Goal: Task Accomplishment & Management: Use online tool/utility

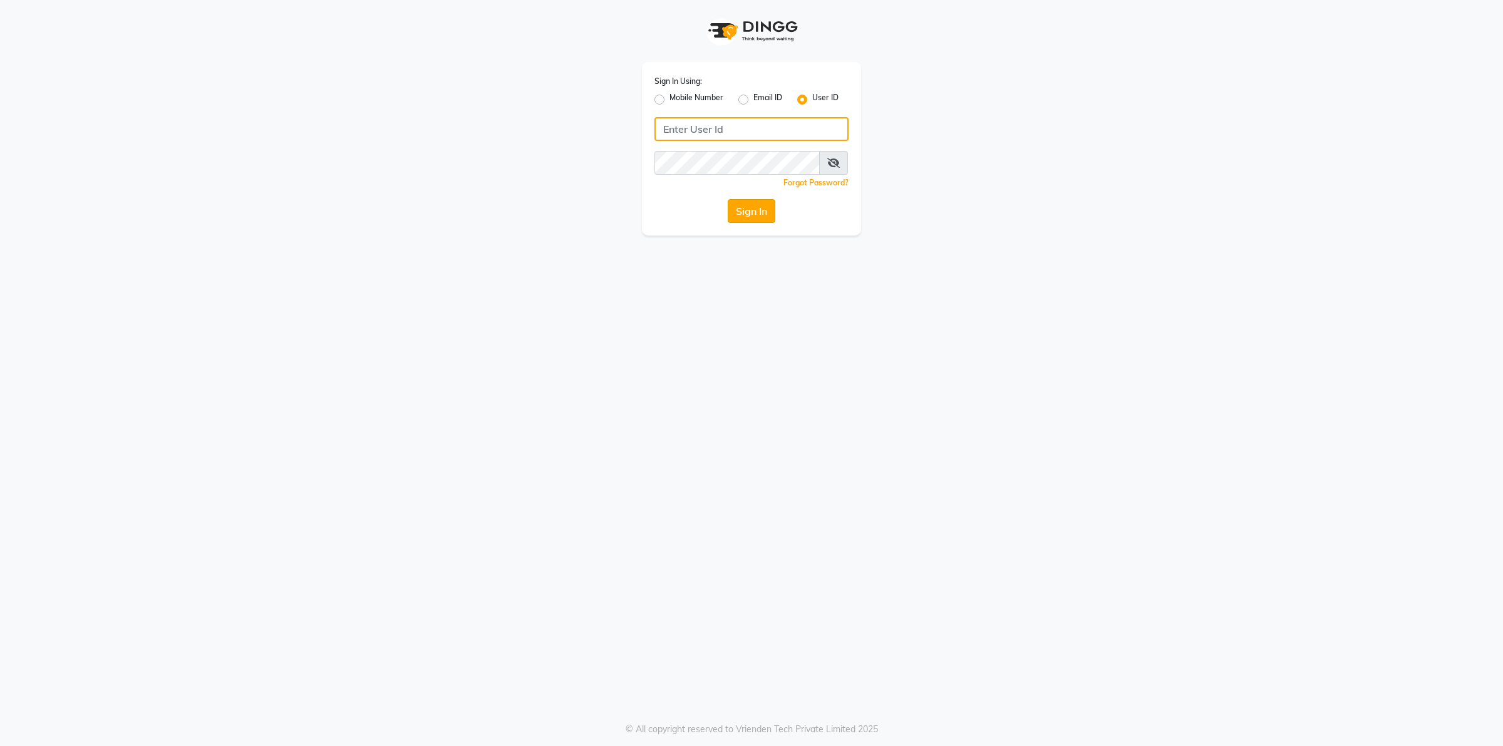
type input "[PERSON_NAME]@123"
click at [759, 215] on button "Sign In" at bounding box center [752, 211] width 48 height 24
click at [759, 215] on div "Sign In" at bounding box center [751, 211] width 194 height 24
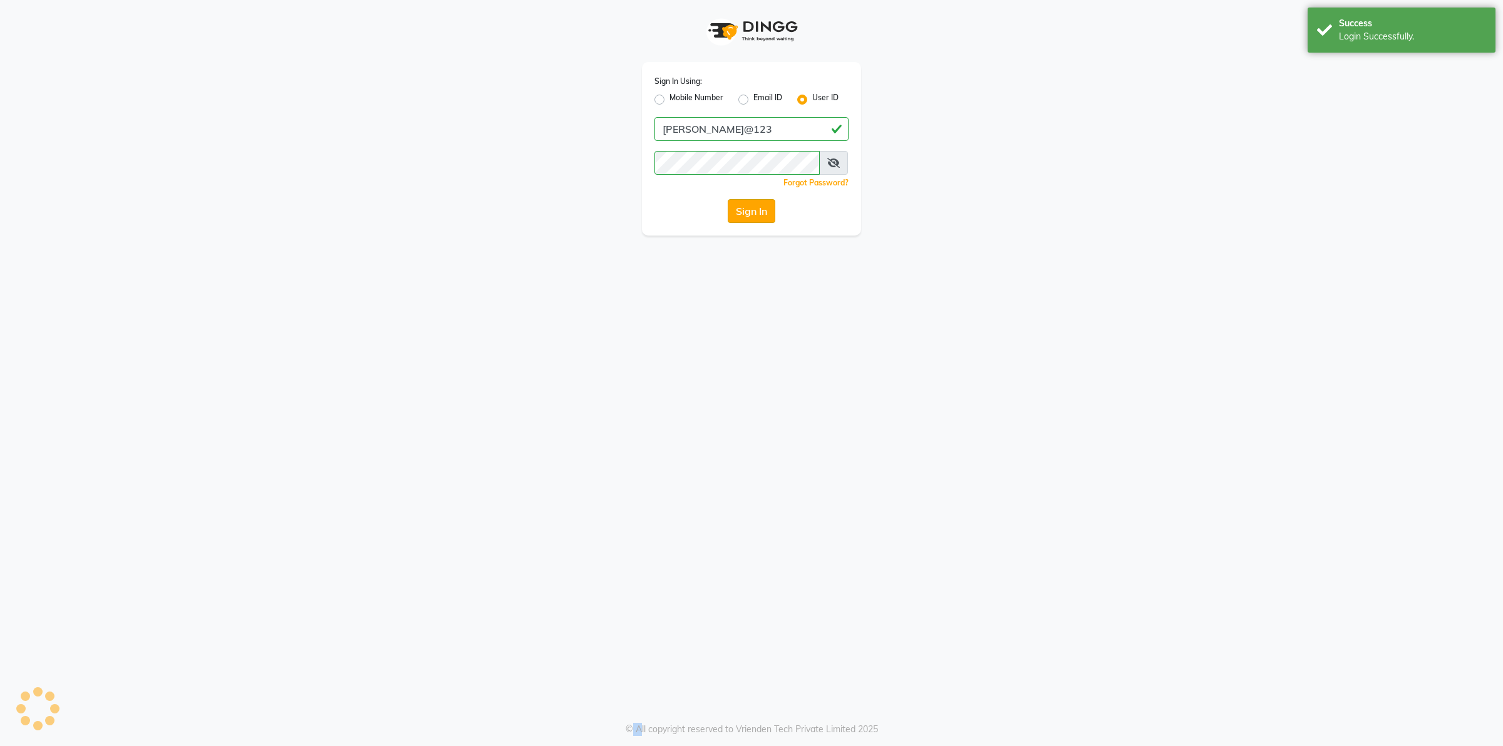
select select "service"
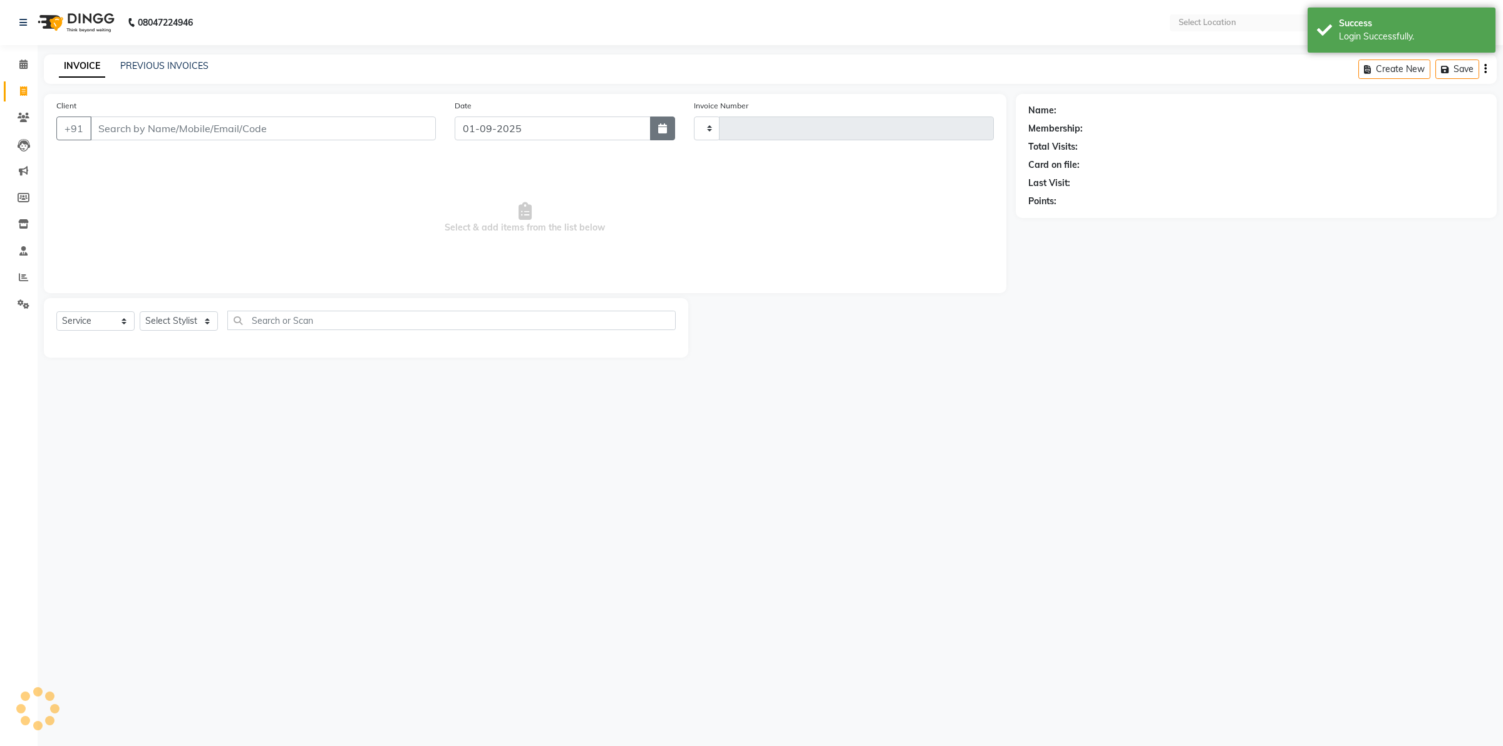
select select "en"
select select "5183"
type input "1243"
click at [663, 135] on button "button" at bounding box center [662, 128] width 25 height 24
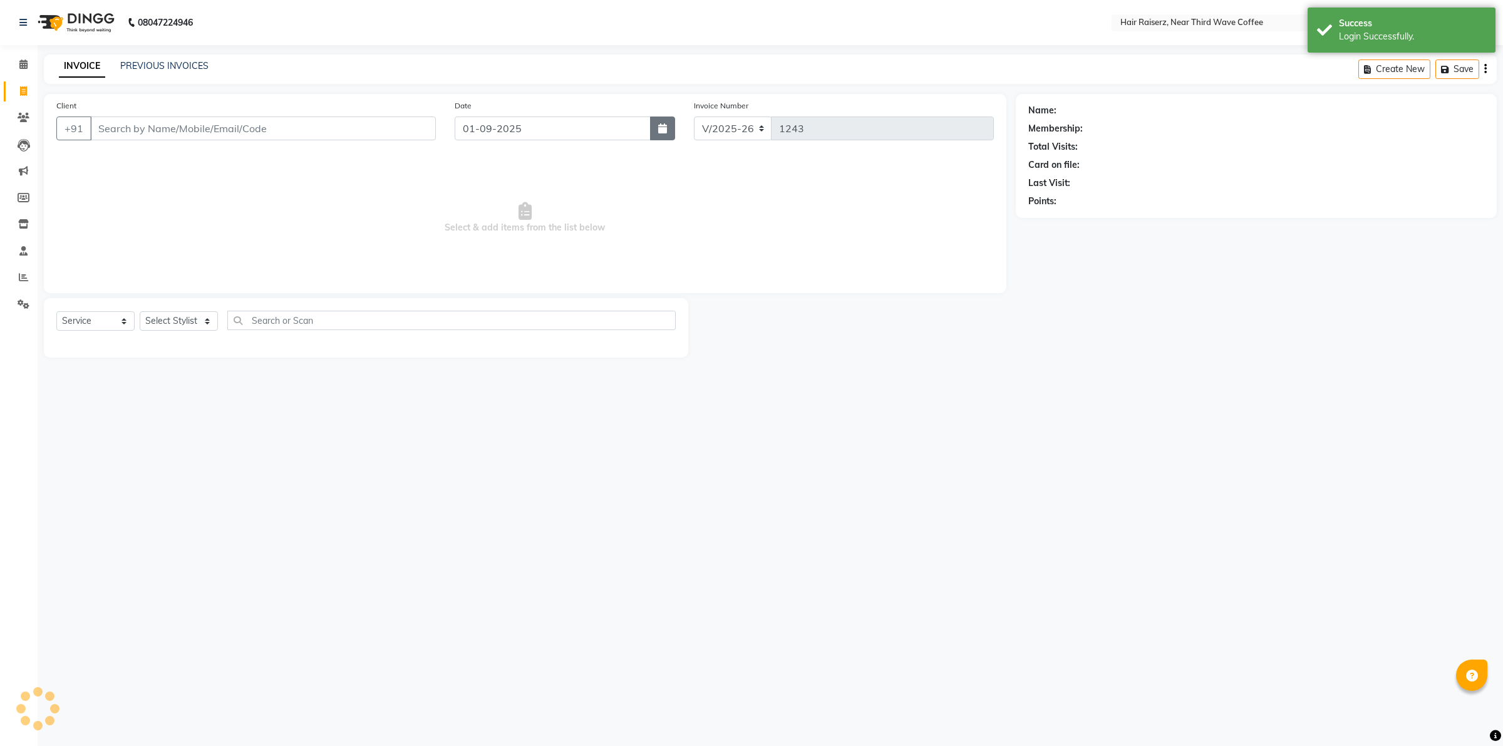
click at [663, 135] on button "button" at bounding box center [662, 128] width 25 height 24
click at [666, 127] on icon "button" at bounding box center [662, 128] width 9 height 10
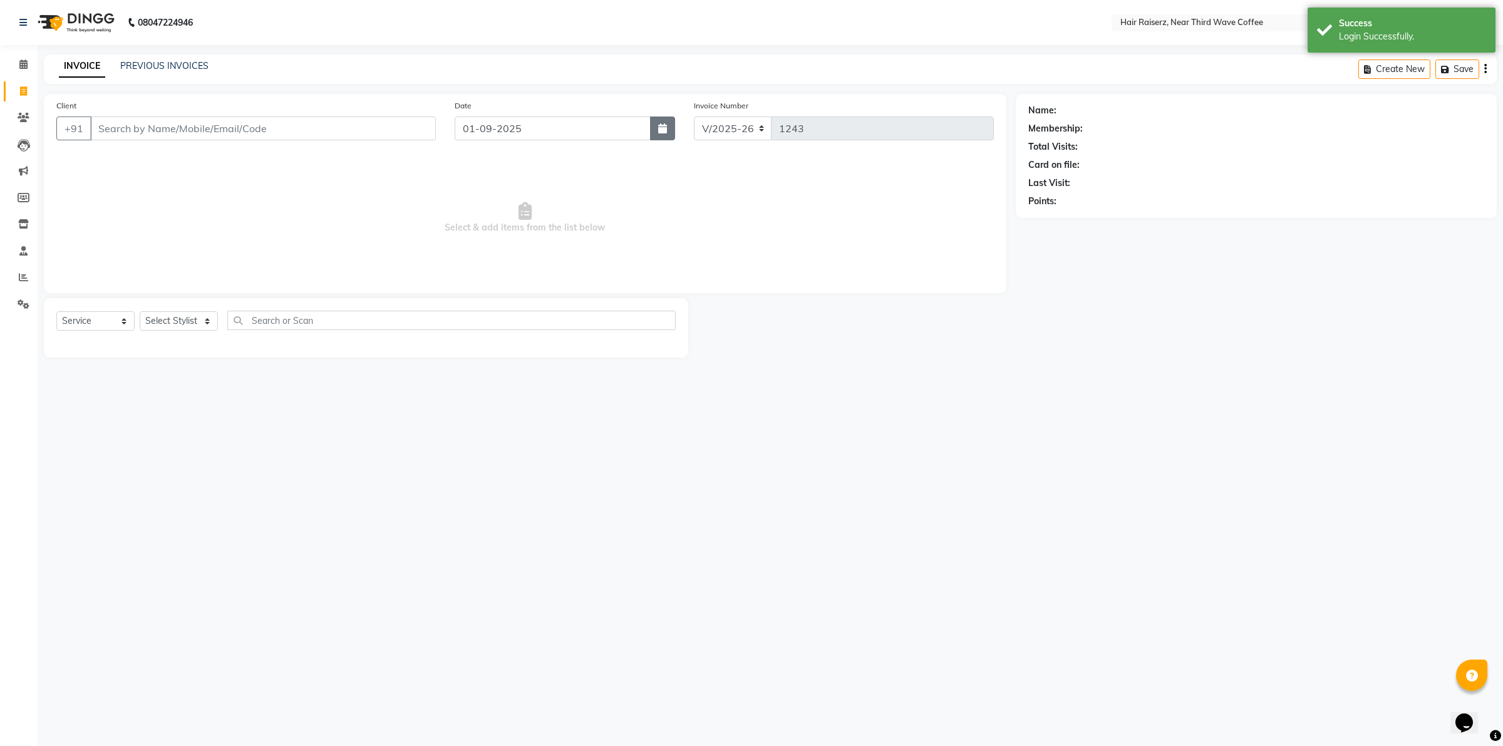
click at [666, 127] on icon "button" at bounding box center [662, 128] width 9 height 10
click at [617, 257] on span "Select & add items from the list below" at bounding box center [525, 217] width 938 height 125
click at [656, 132] on button "button" at bounding box center [662, 128] width 25 height 24
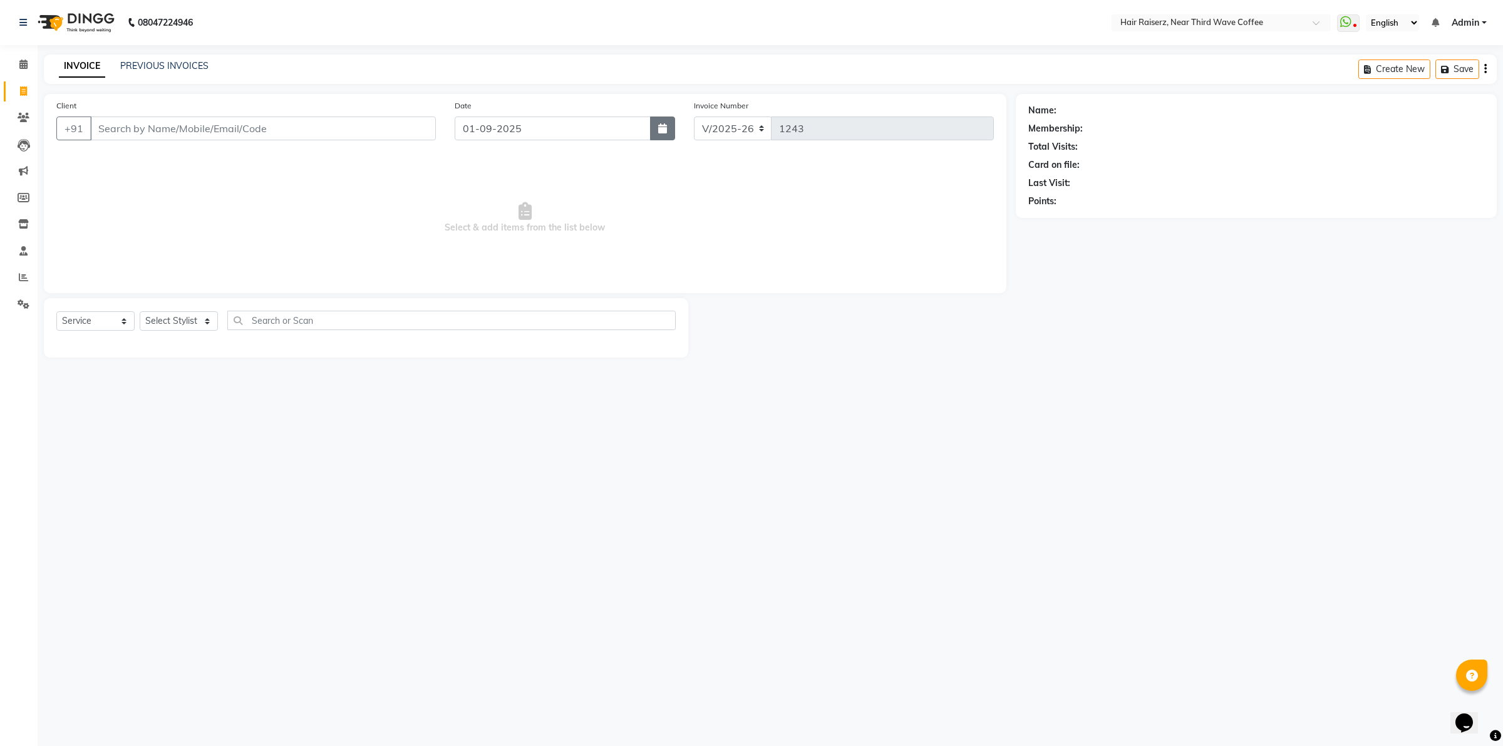
click at [656, 132] on button "button" at bounding box center [662, 128] width 25 height 24
click at [18, 66] on span at bounding box center [24, 65] width 22 height 14
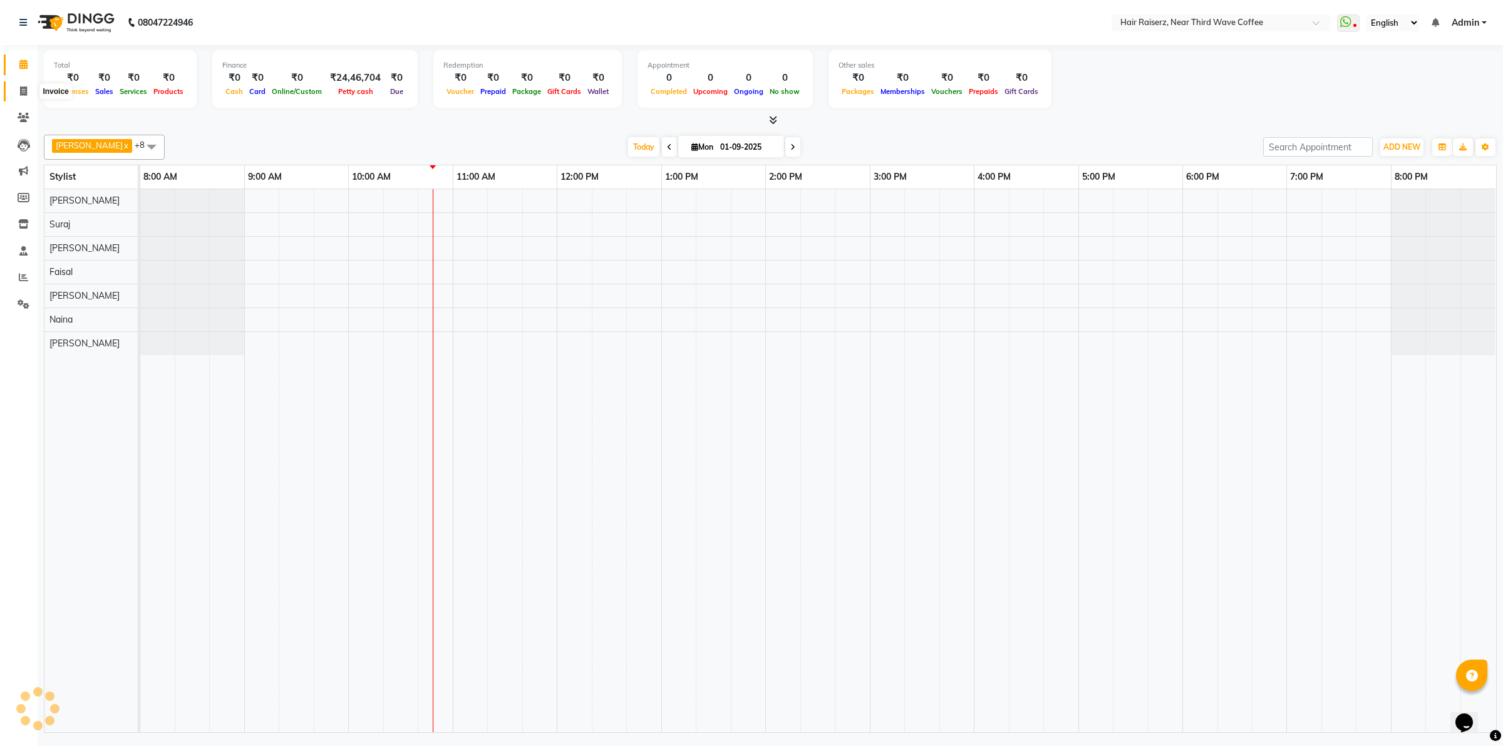
click at [18, 88] on span at bounding box center [24, 92] width 22 height 14
select select "service"
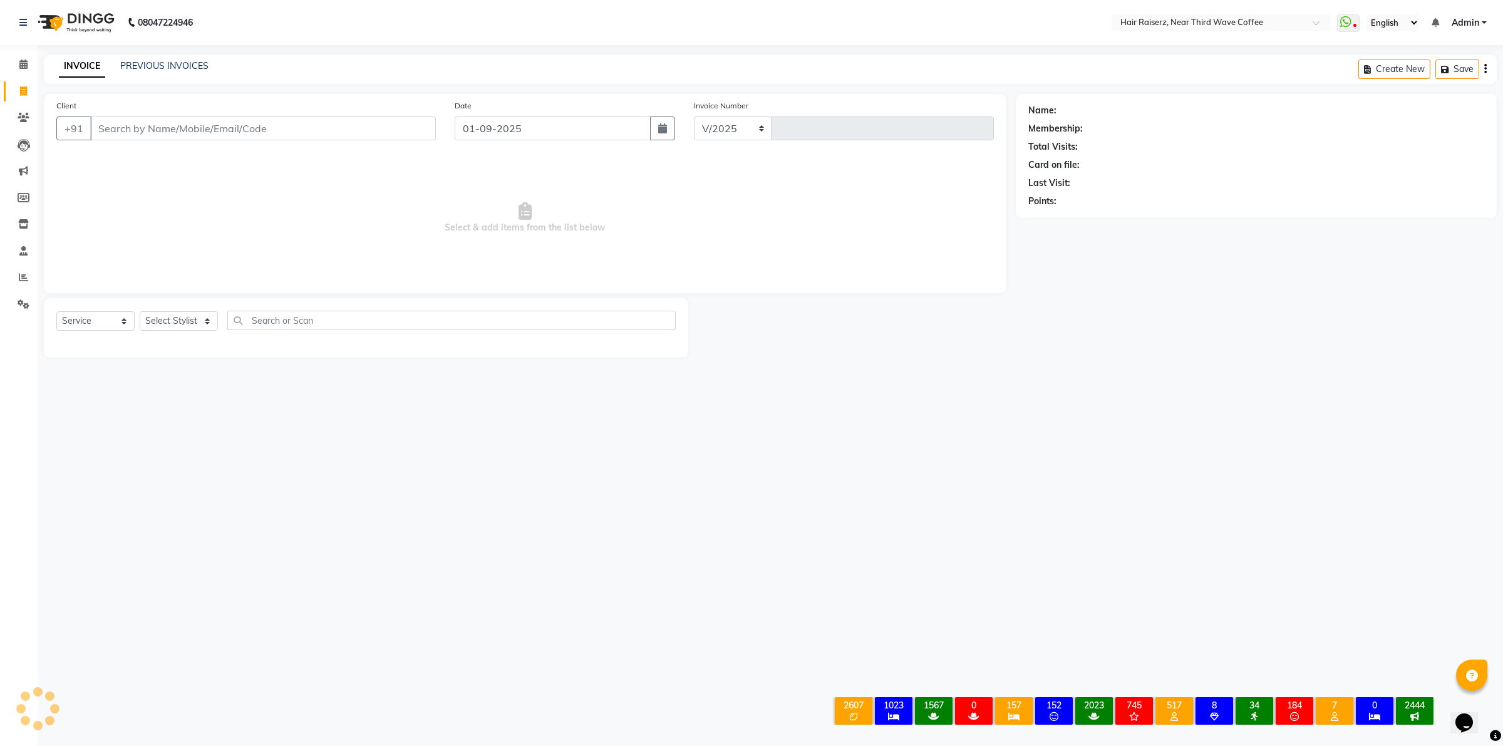
select select "5183"
type input "1243"
click at [660, 127] on icon "button" at bounding box center [662, 128] width 9 height 10
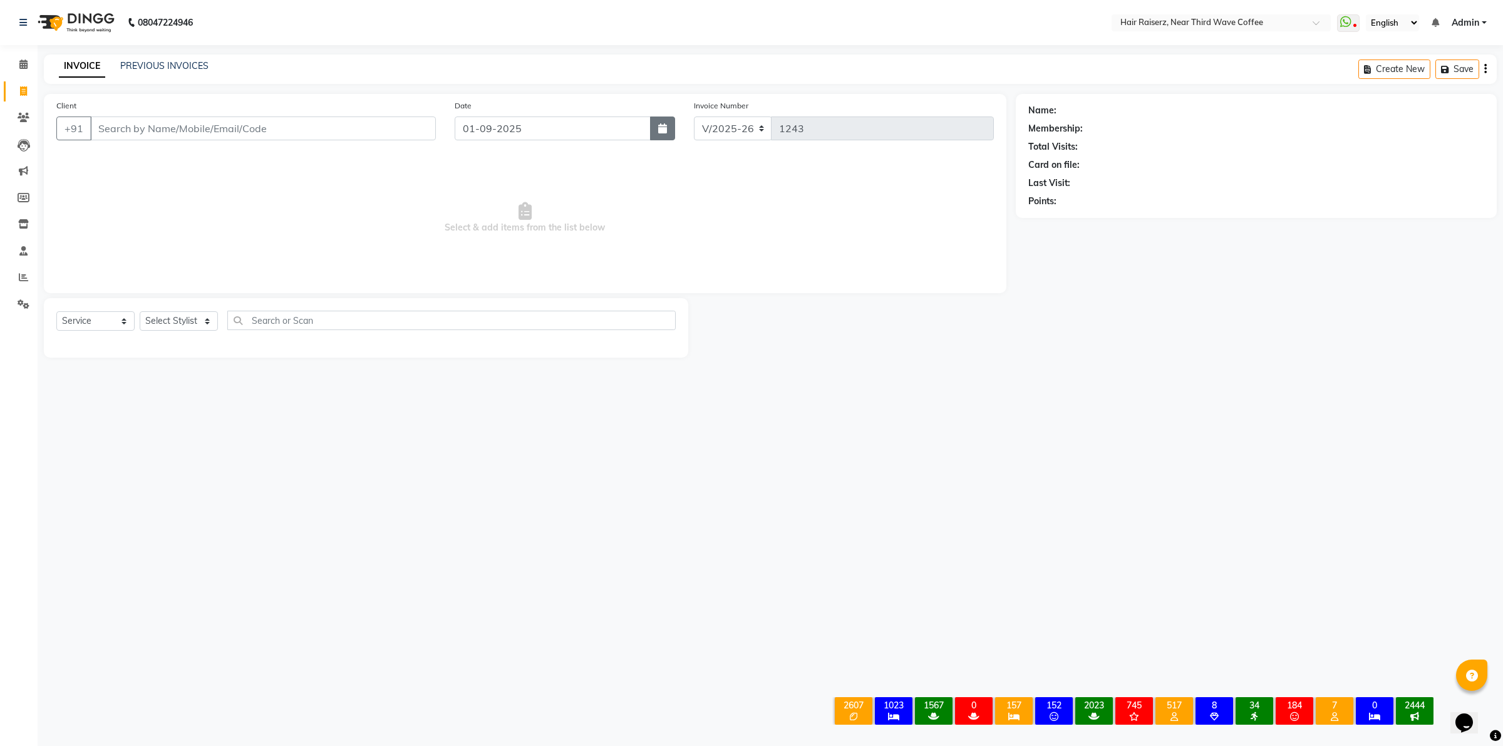
click at [660, 127] on icon "button" at bounding box center [662, 128] width 9 height 10
select select "9"
select select "2025"
click at [660, 127] on icon "button" at bounding box center [662, 128] width 9 height 10
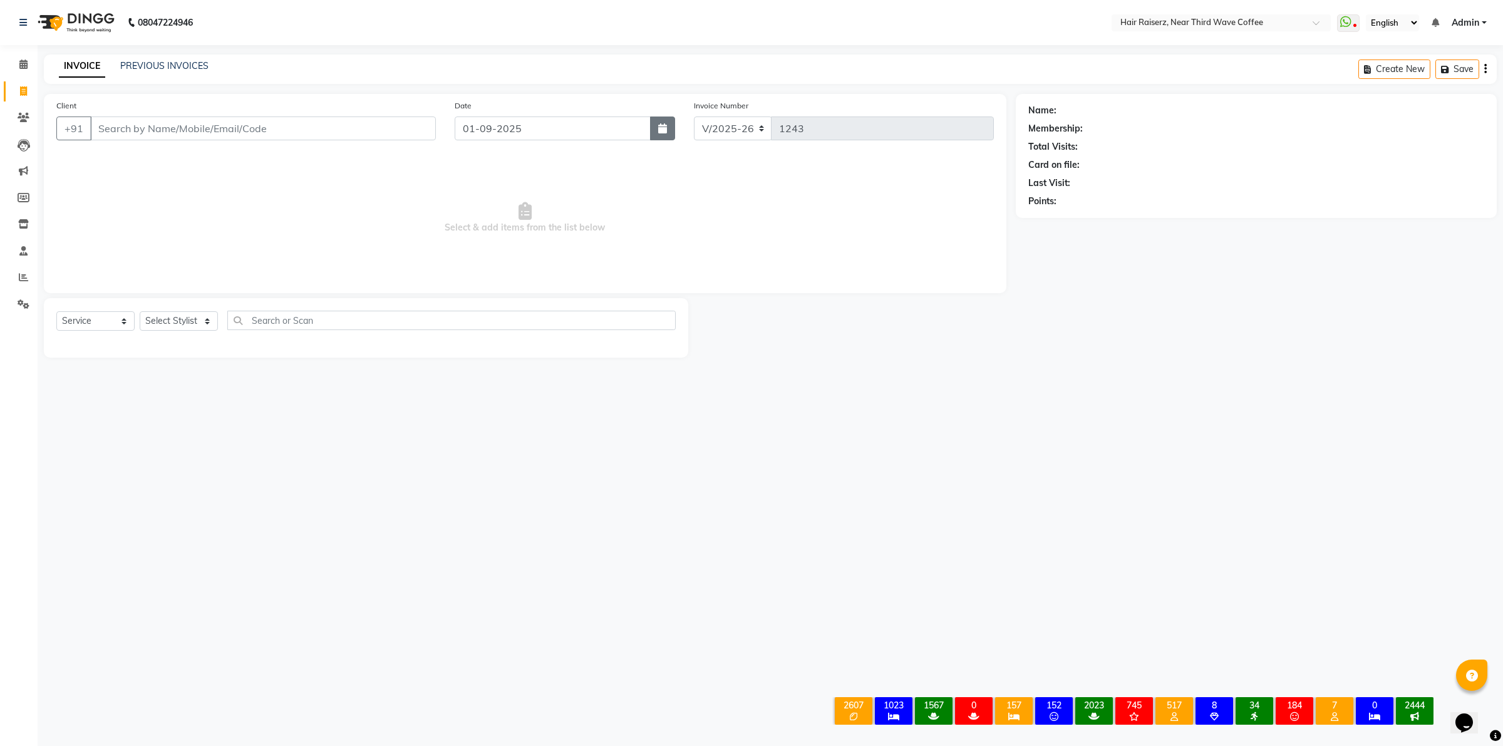
click at [660, 127] on icon "button" at bounding box center [662, 128] width 9 height 10
select select "9"
select select "2025"
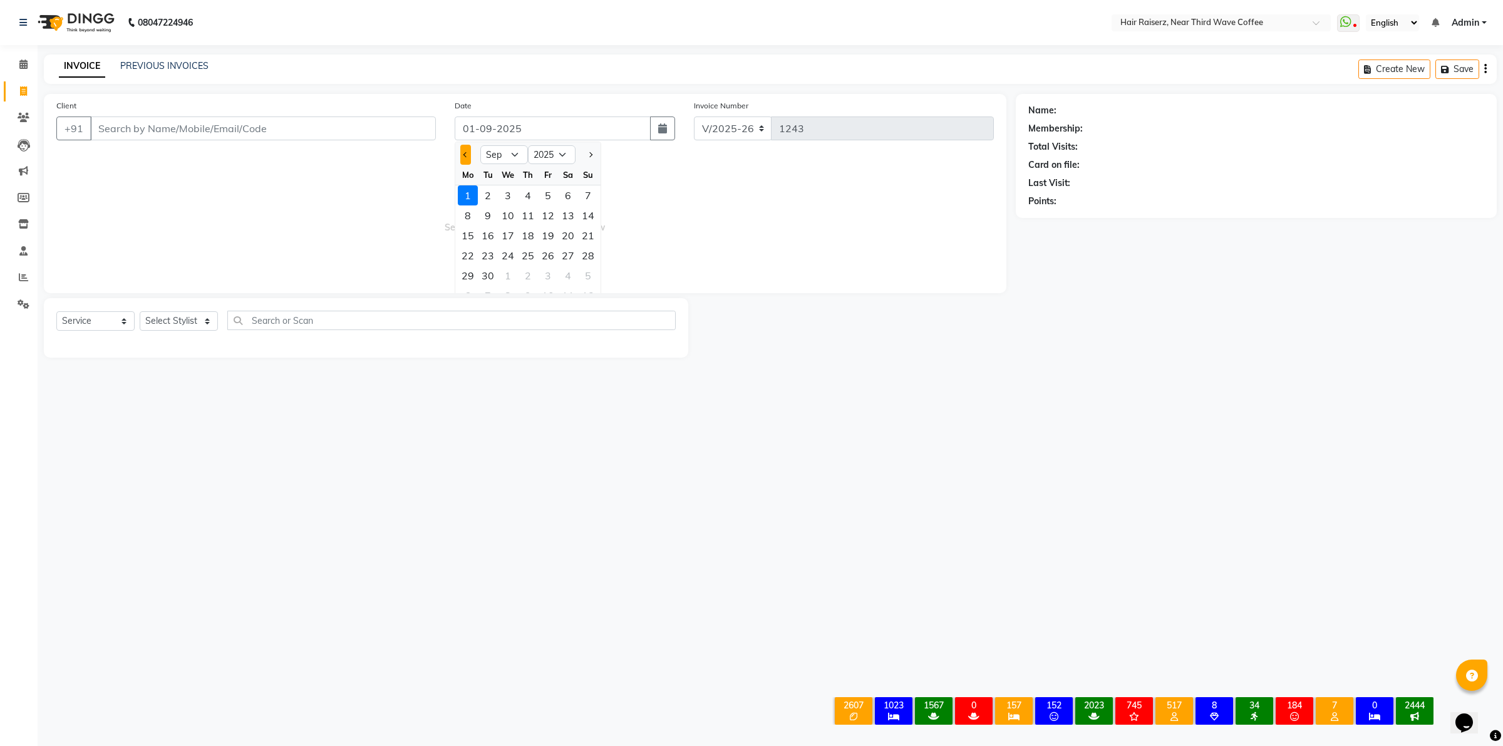
click at [463, 155] on button "Previous month" at bounding box center [465, 155] width 11 height 20
select select "8"
click at [596, 271] on div "31" at bounding box center [588, 276] width 20 height 20
click at [596, 271] on span "Select & add items from the list below" at bounding box center [525, 217] width 938 height 125
type input "31-08-2025"
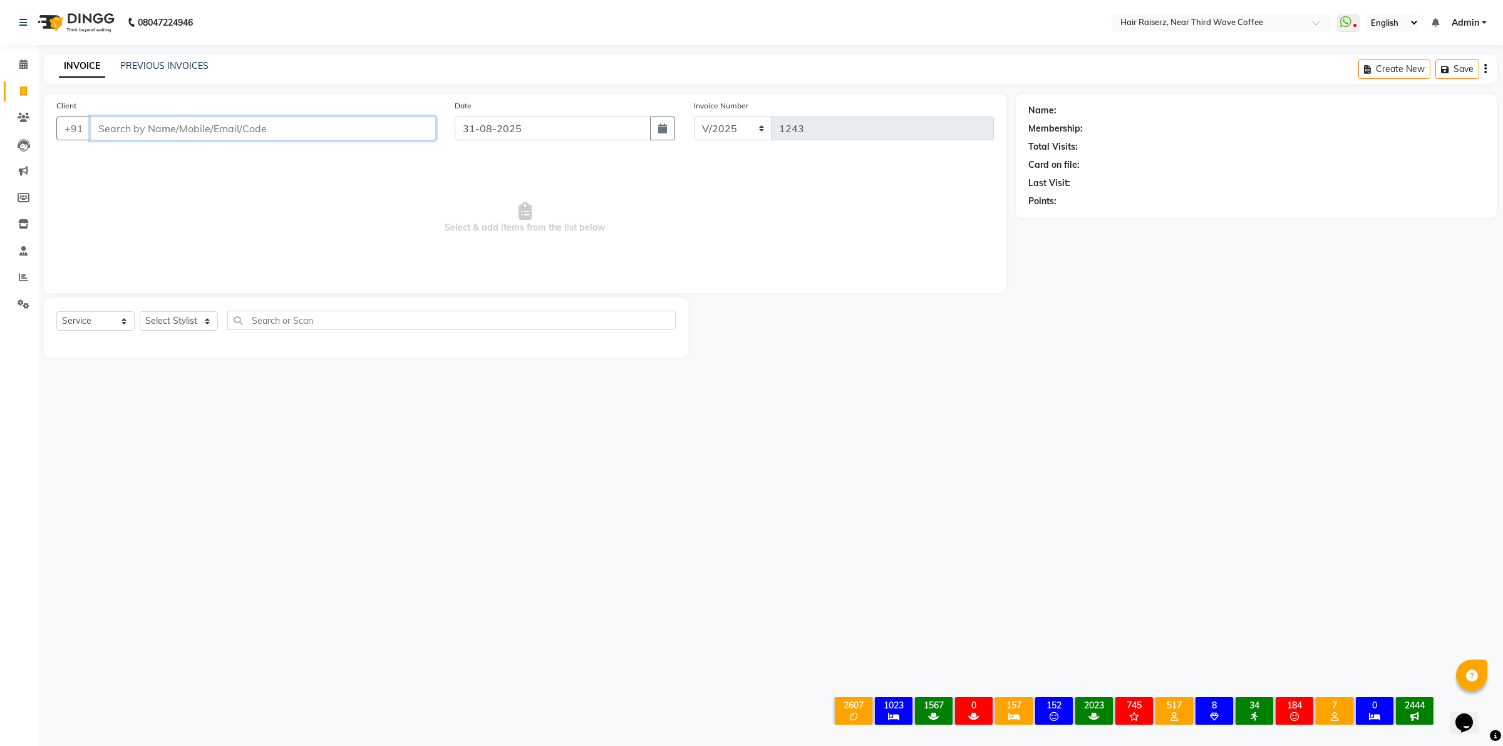
click at [284, 121] on input "Client" at bounding box center [263, 128] width 346 height 24
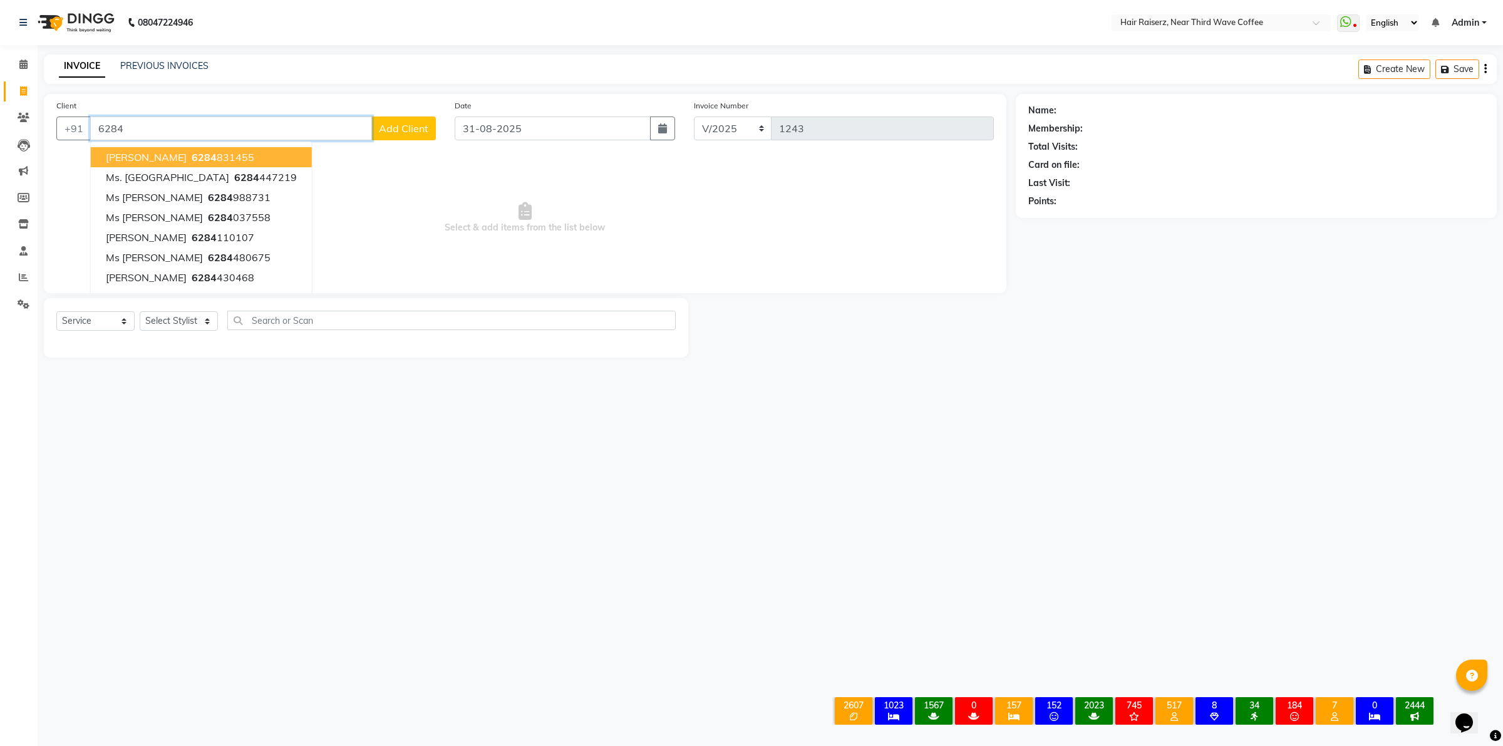
click at [193, 160] on ngb-highlight "6284 831455" at bounding box center [221, 157] width 65 height 13
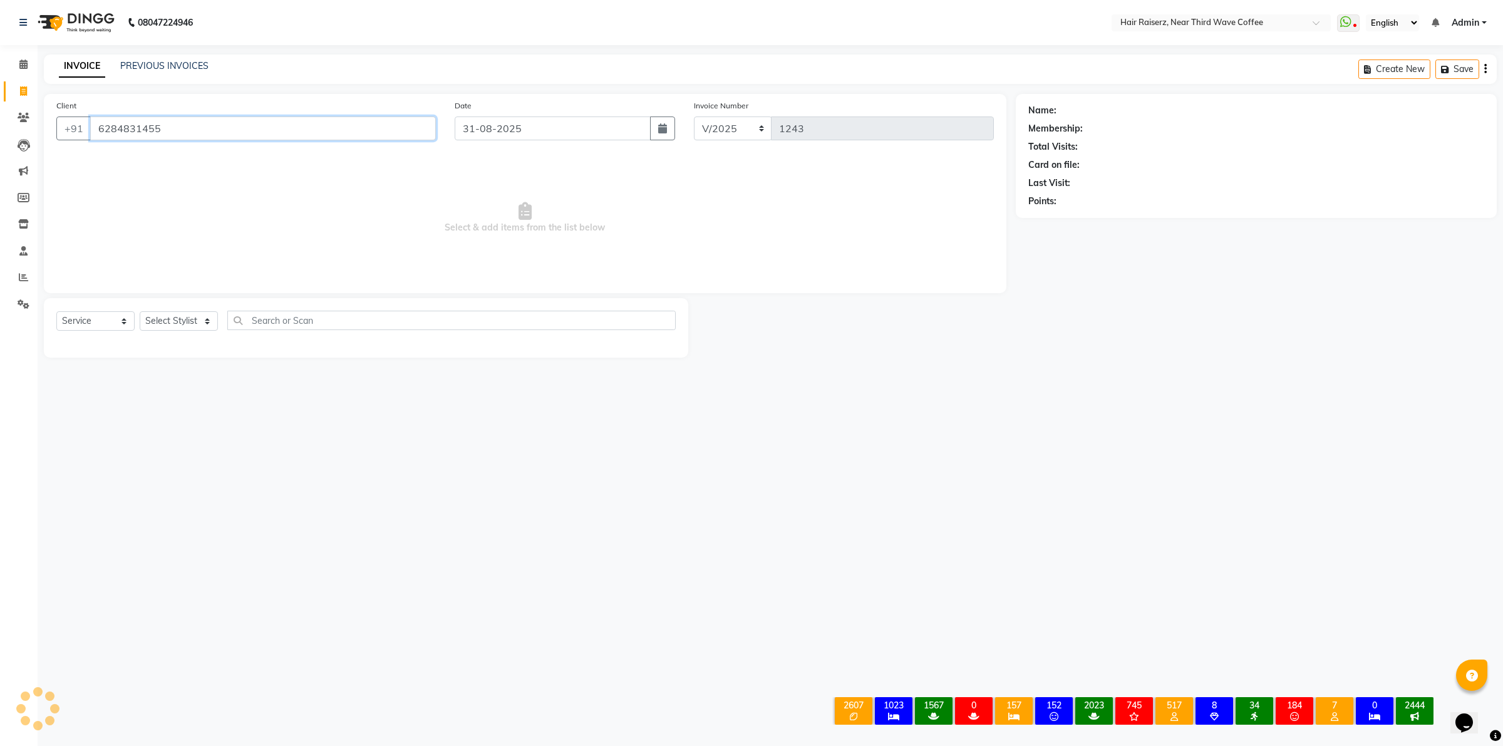
type input "6284831455"
click at [176, 318] on select "Select Stylist [PERSON_NAME] [PERSON_NAME] [PERSON_NAME] [PERSON_NAME] [PERSON_…" at bounding box center [179, 320] width 78 height 19
select select "86352"
click at [140, 311] on select "Select Stylist [PERSON_NAME] [PERSON_NAME] [PERSON_NAME] [PERSON_NAME] [PERSON_…" at bounding box center [179, 320] width 78 height 19
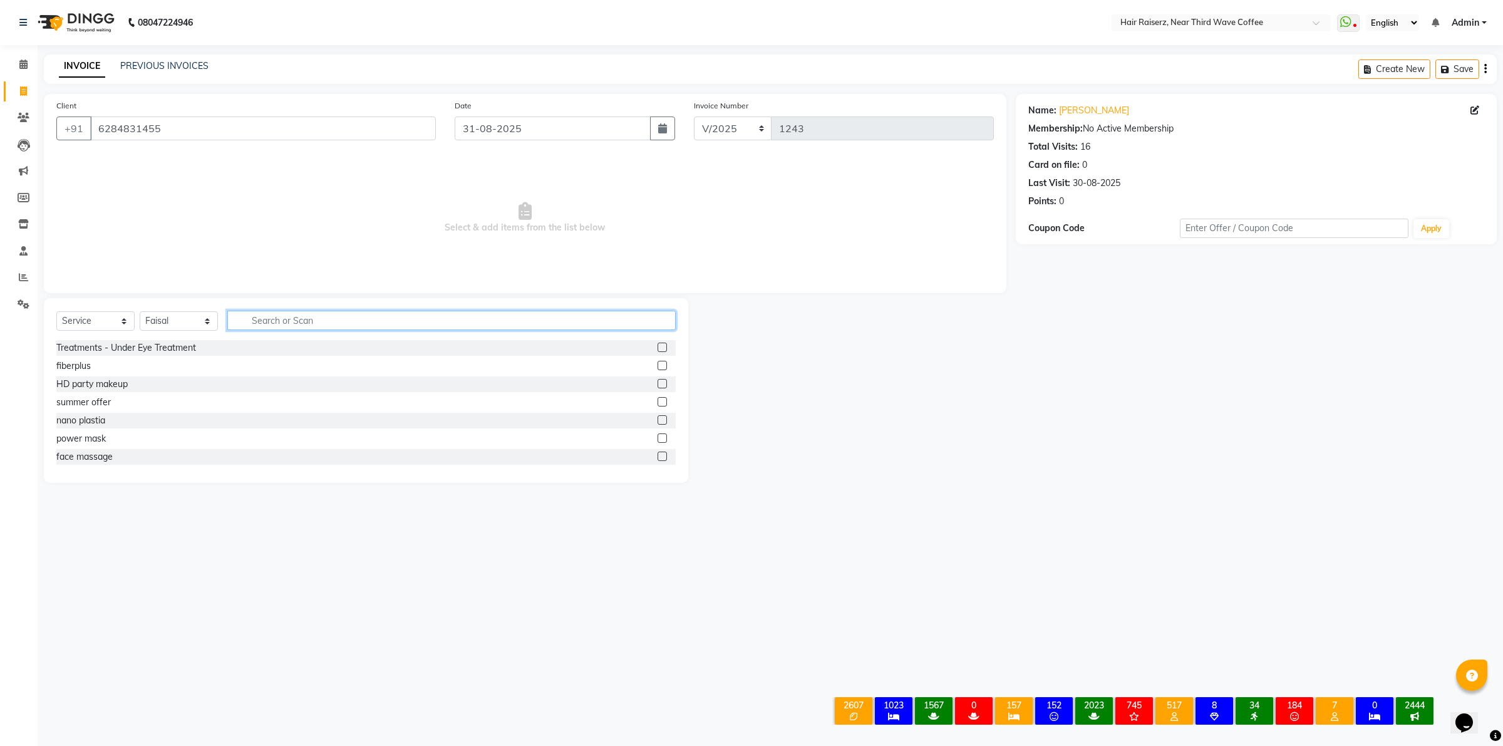
click at [257, 326] on input "text" at bounding box center [451, 320] width 448 height 19
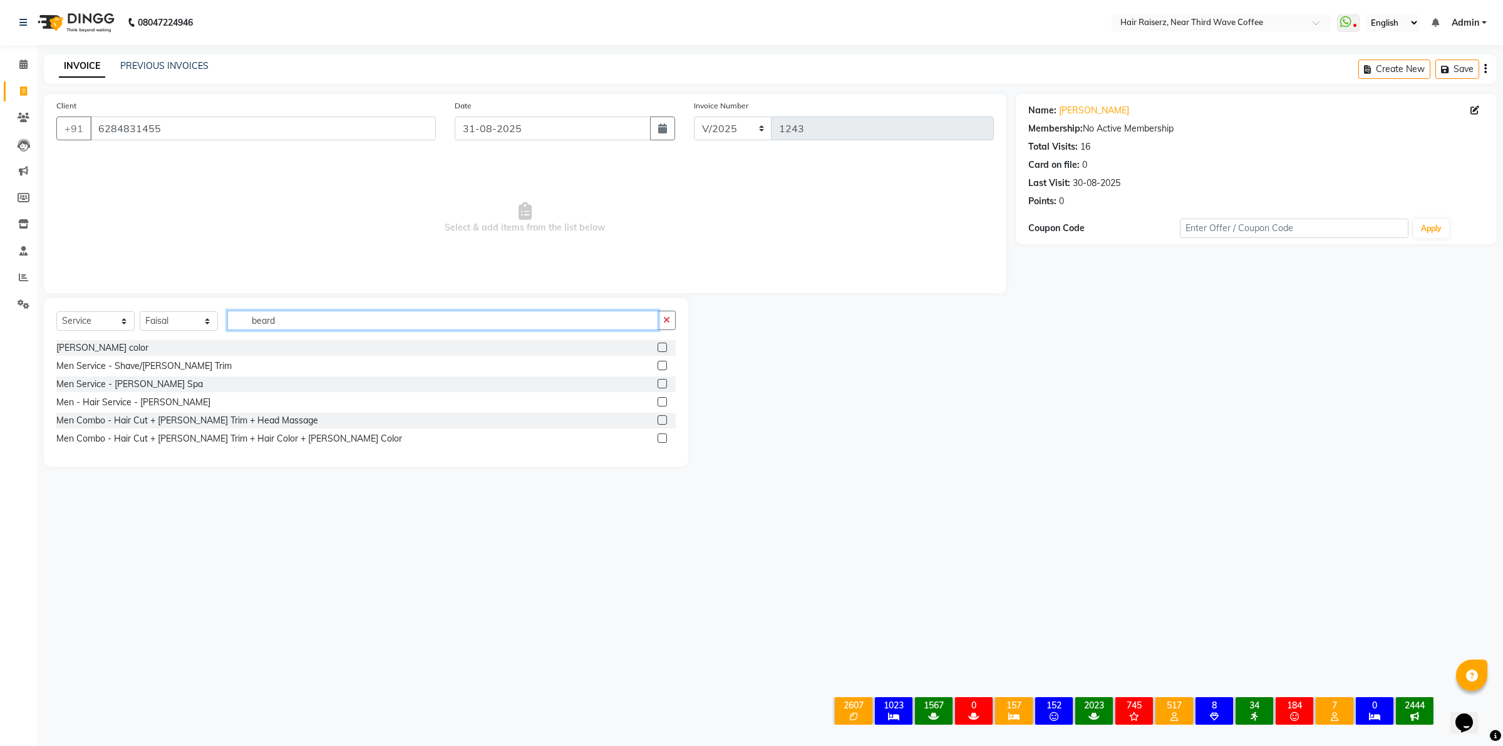
type input "beard"
click at [661, 400] on label at bounding box center [662, 401] width 9 height 9
click at [661, 400] on input "checkbox" at bounding box center [662, 402] width 8 height 8
click at [661, 400] on label at bounding box center [662, 401] width 9 height 9
click at [661, 400] on input "checkbox" at bounding box center [662, 402] width 8 height 8
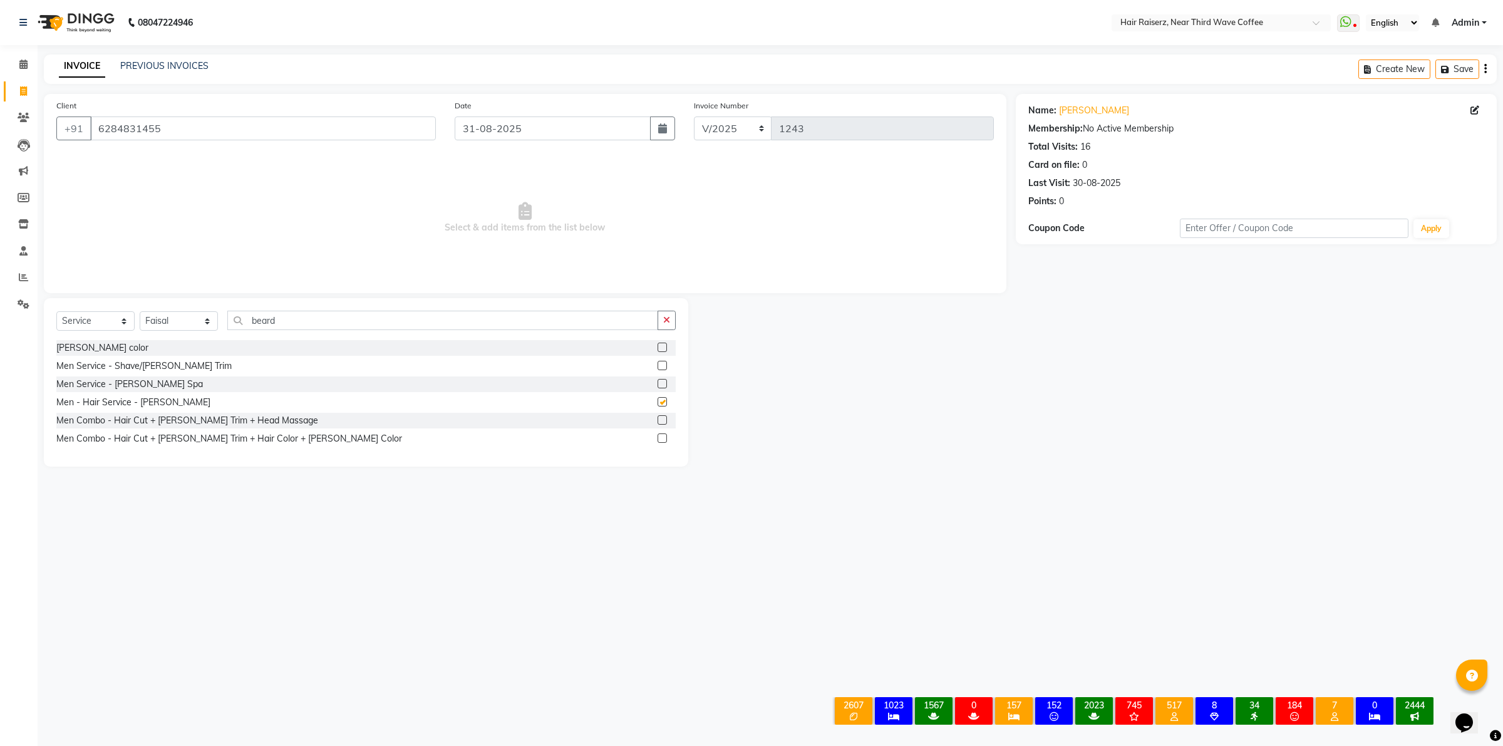
checkbox input "false"
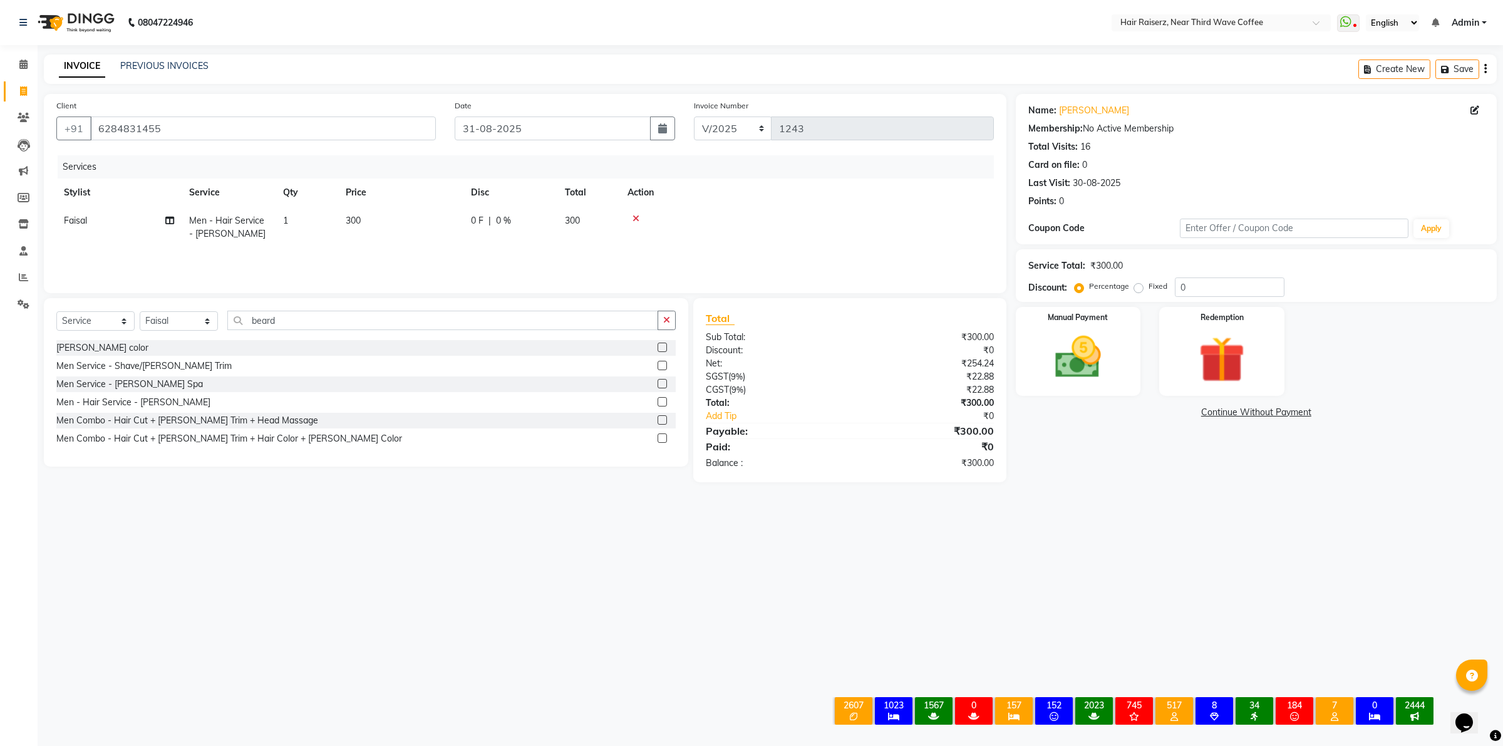
click at [393, 229] on td "300" at bounding box center [400, 227] width 125 height 41
click at [338, 229] on td "1" at bounding box center [307, 227] width 63 height 41
select select "86352"
click at [462, 214] on input "300" at bounding box center [460, 223] width 110 height 19
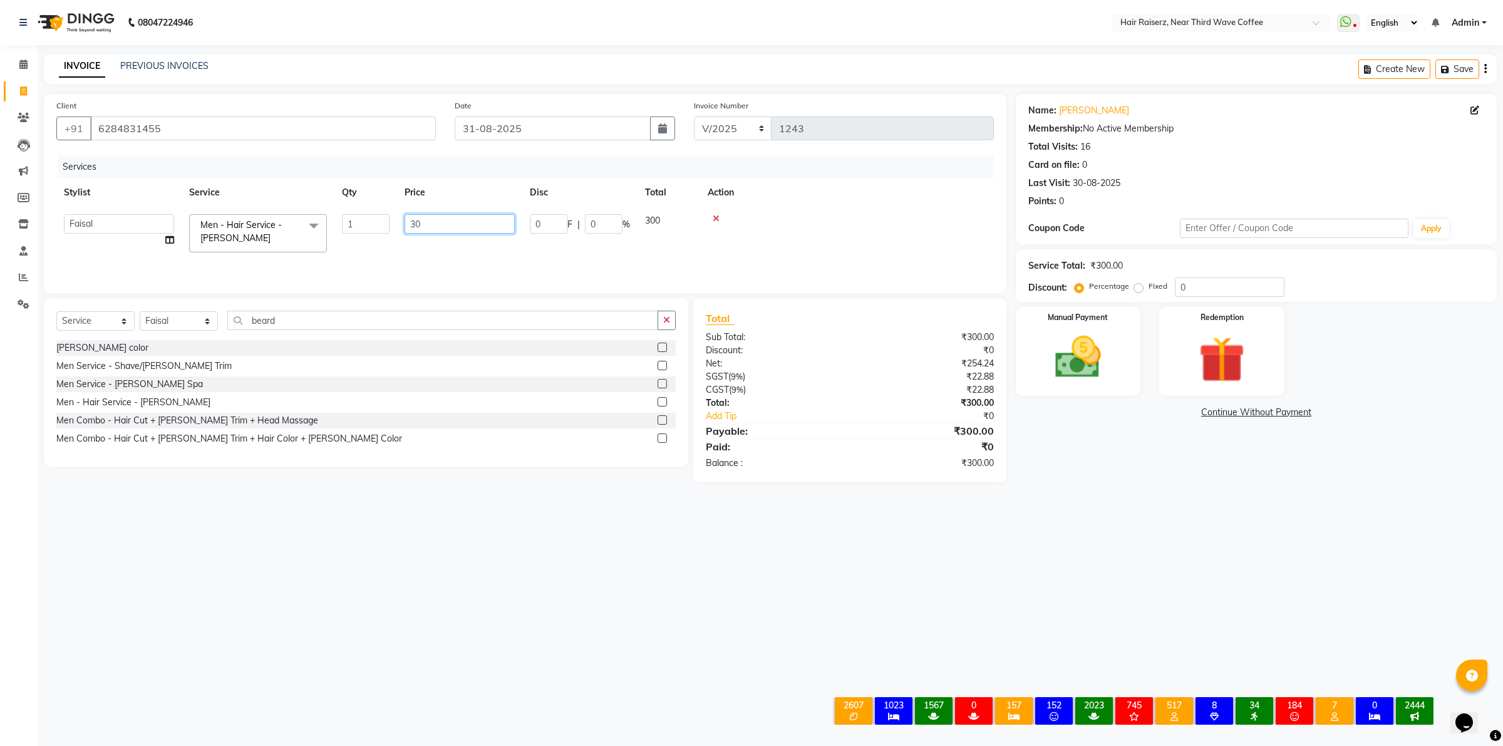
type input "3"
type input "100"
click at [1094, 539] on div "08047224946 Select Location × Hair Raiserz, Near Third Wave Coffee WhatsApp Sta…" at bounding box center [751, 373] width 1503 height 746
click at [1085, 380] on img at bounding box center [1078, 357] width 78 height 55
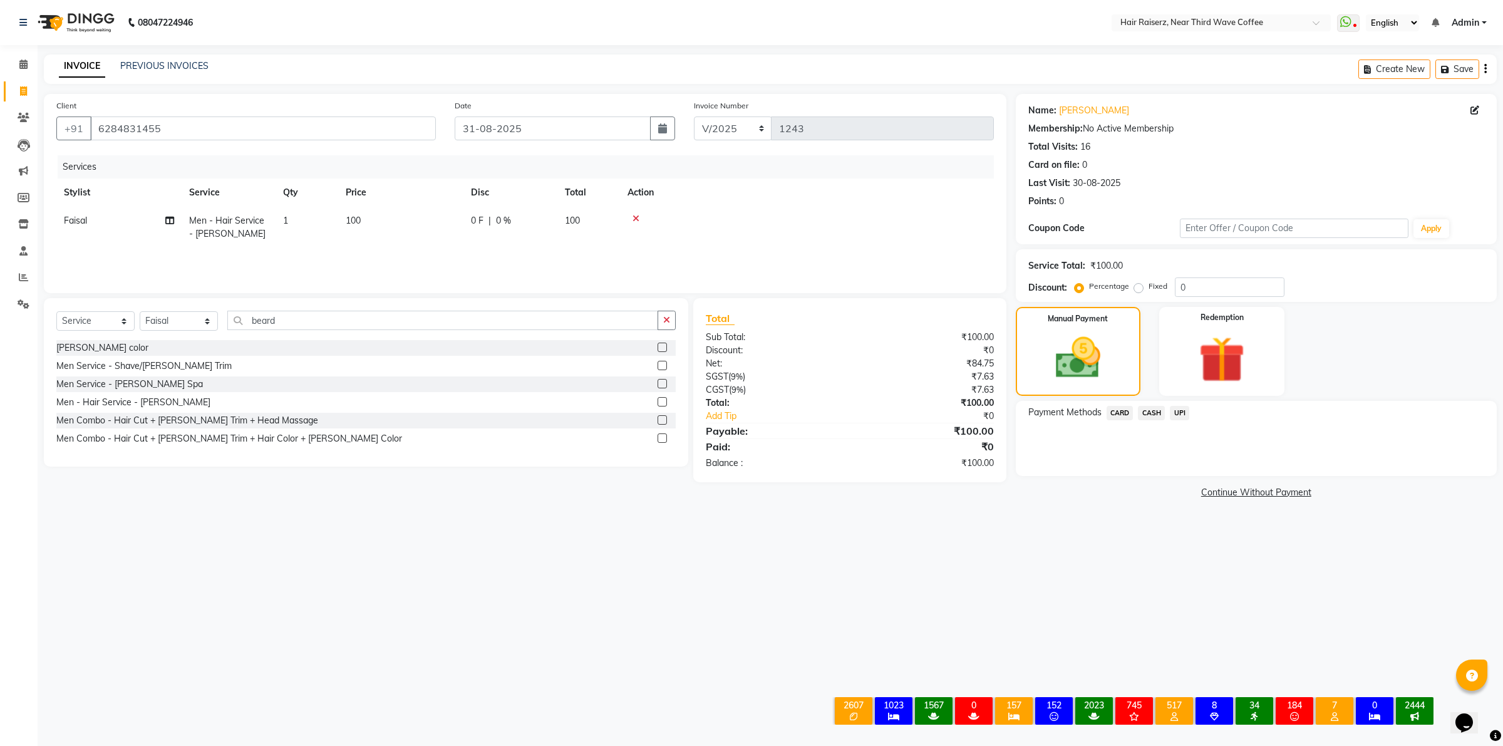
drag, startPoint x: 1154, startPoint y: 411, endPoint x: 1157, endPoint y: 422, distance: 10.7
click at [1153, 412] on span "CASH" at bounding box center [1151, 413] width 27 height 14
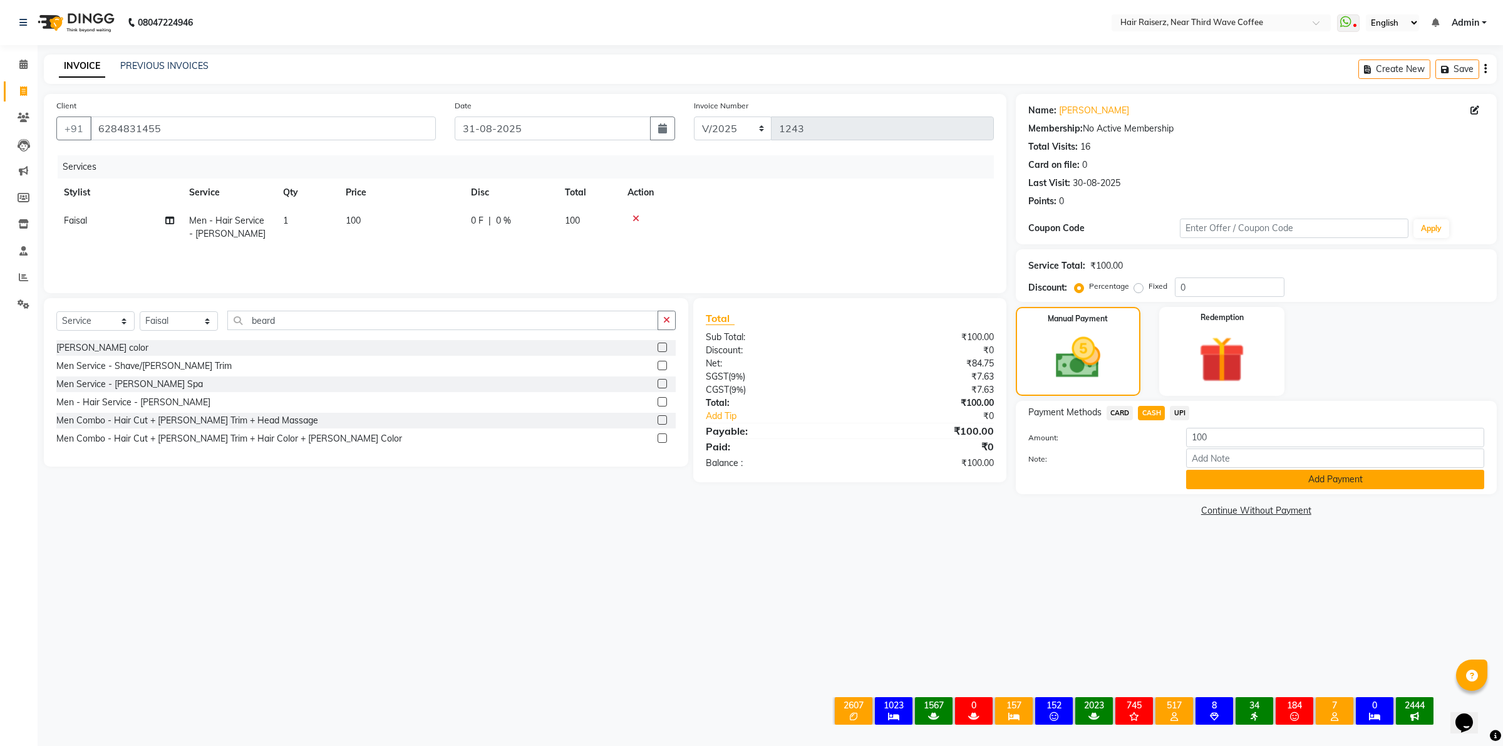
click at [1206, 474] on button "Add Payment" at bounding box center [1335, 479] width 298 height 19
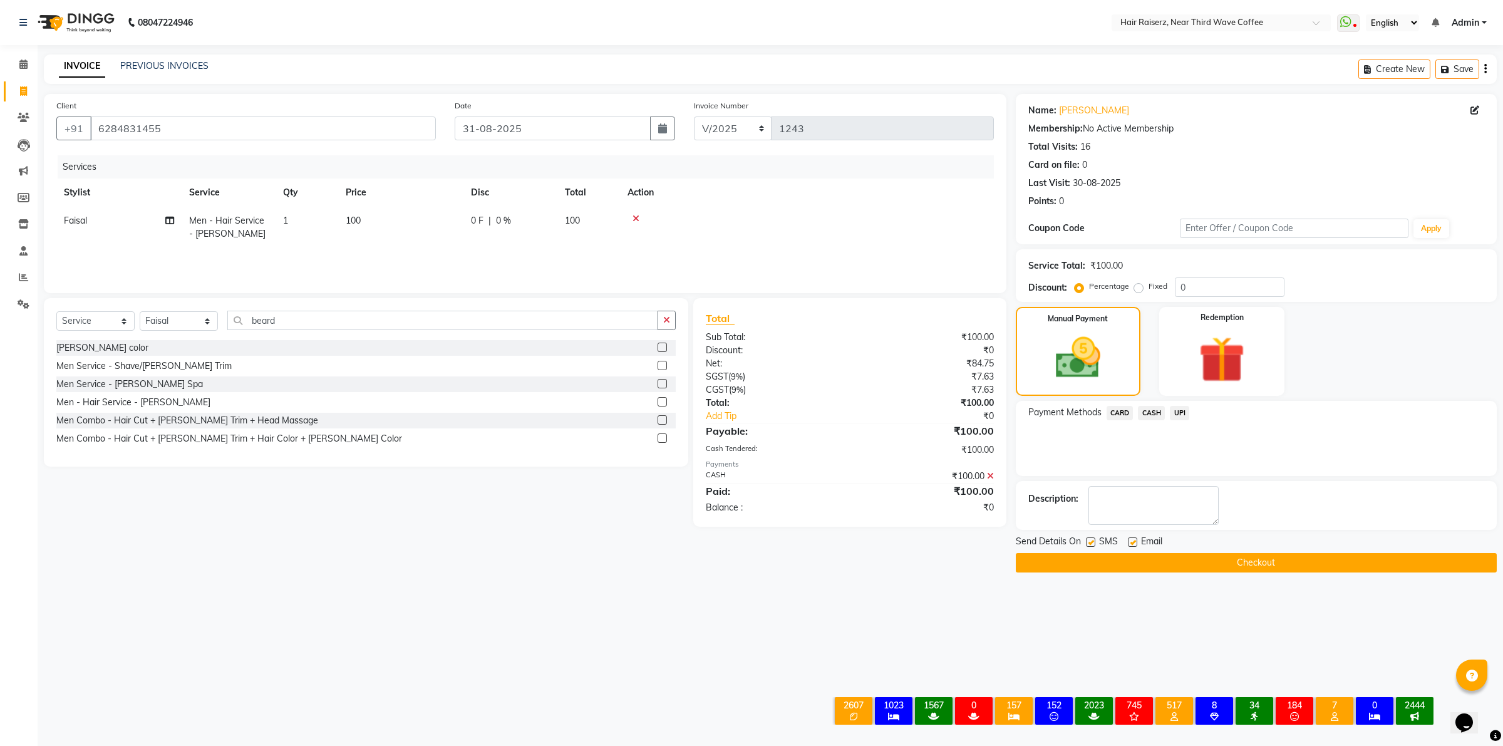
click at [1134, 541] on label at bounding box center [1132, 541] width 9 height 9
click at [1134, 541] on input "checkbox" at bounding box center [1132, 543] width 8 height 8
checkbox input "false"
click at [1090, 542] on label at bounding box center [1090, 541] width 9 height 9
click at [1090, 542] on input "checkbox" at bounding box center [1090, 543] width 8 height 8
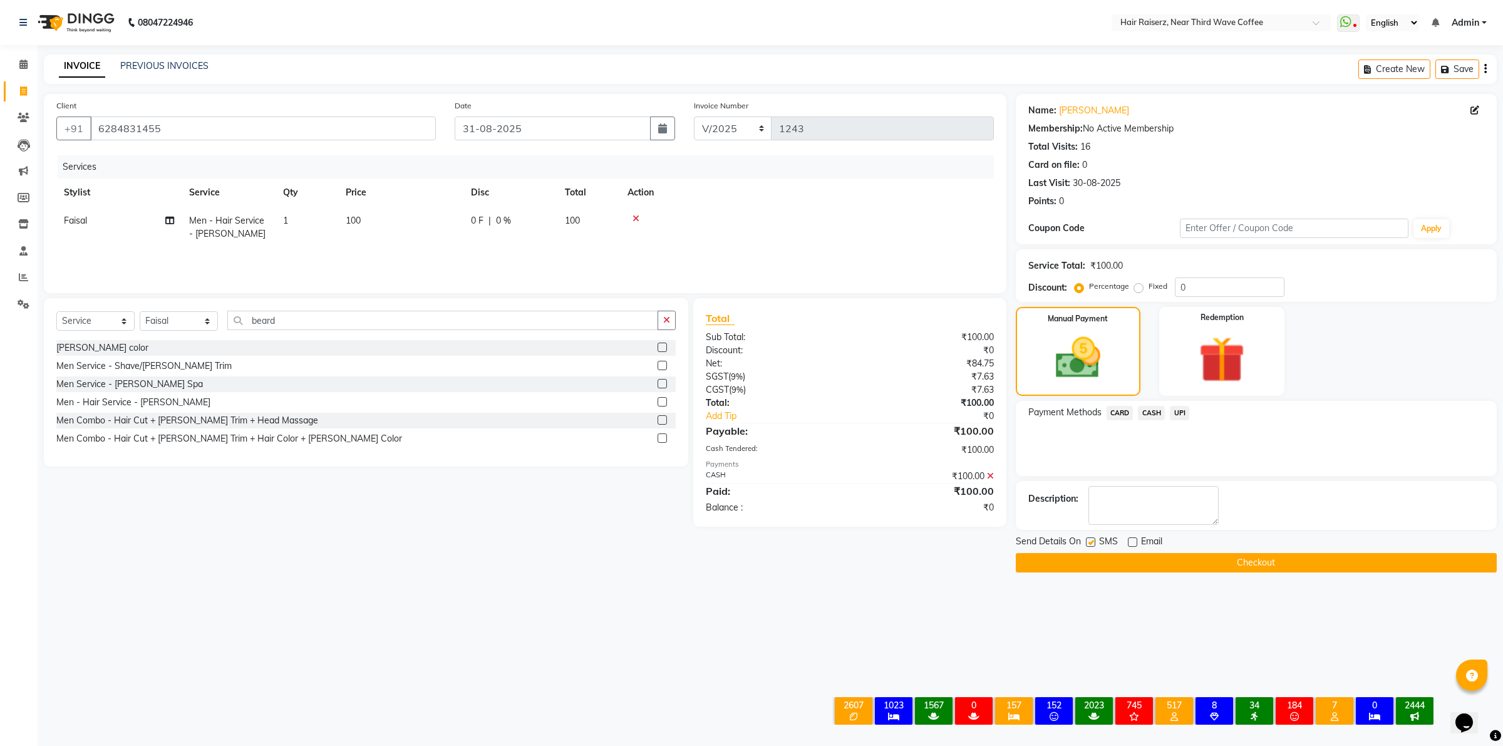
checkbox input "false"
click at [1090, 552] on div "Send Details On SMS Email Checkout" at bounding box center [1256, 554] width 481 height 38
click at [1092, 565] on button "Checkout" at bounding box center [1256, 562] width 481 height 19
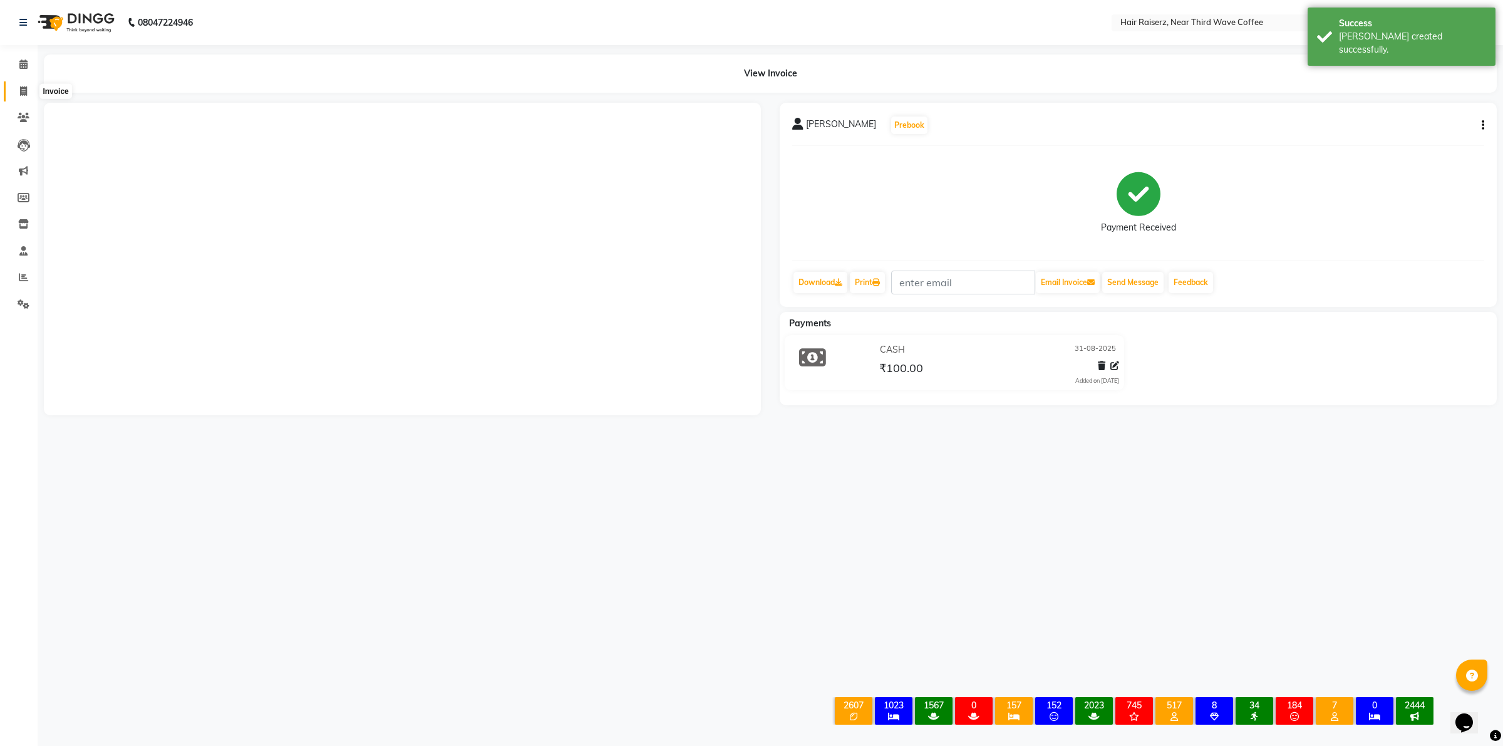
click at [29, 93] on span at bounding box center [24, 92] width 22 height 14
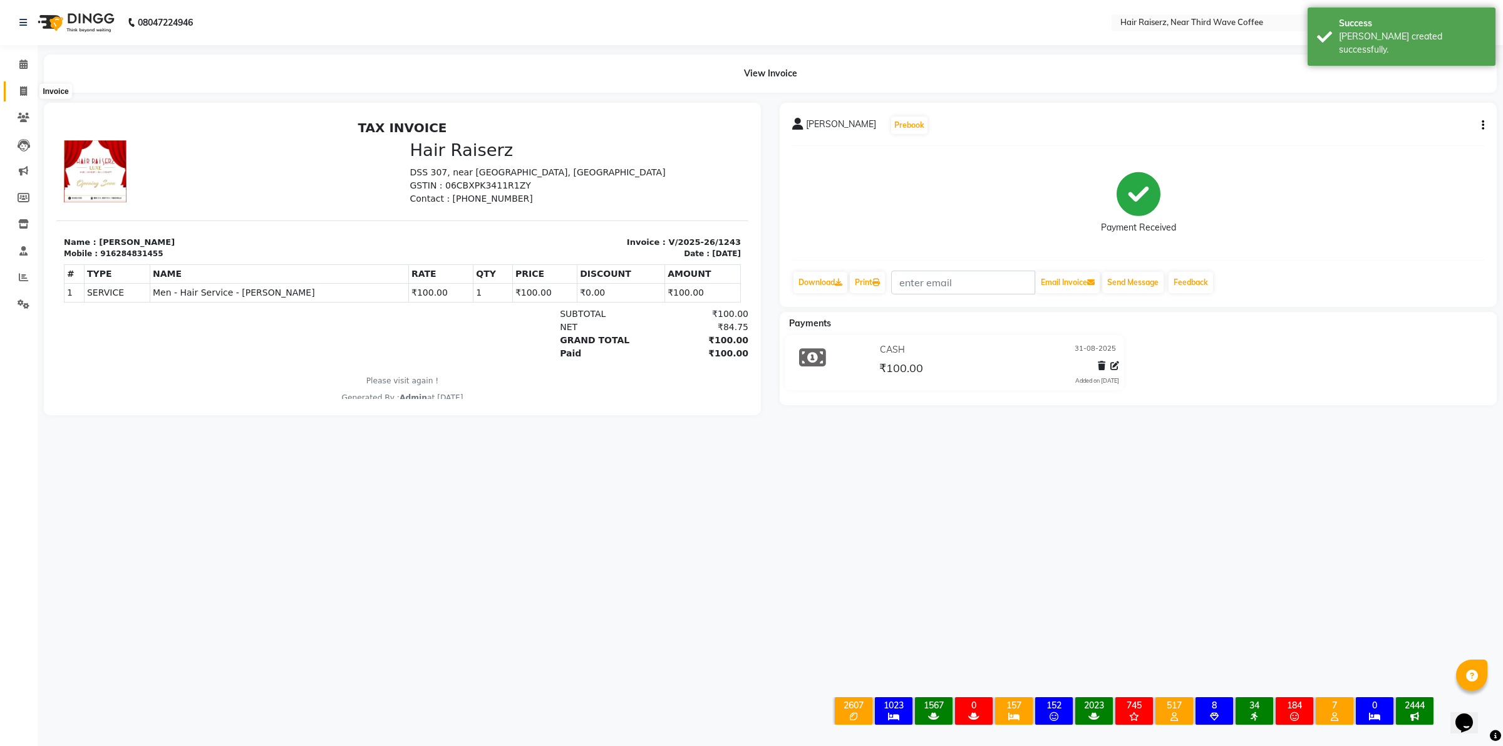
select select "service"
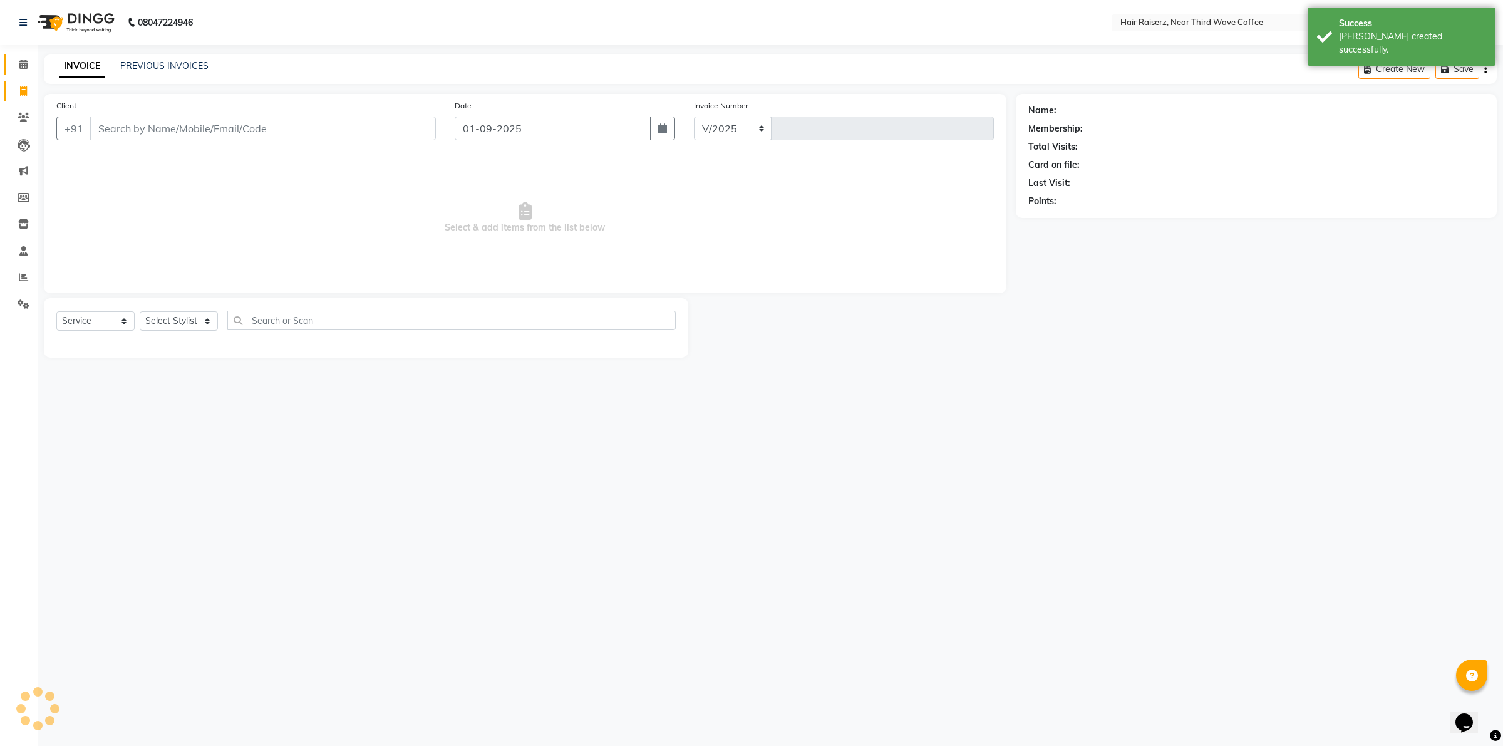
select select "5183"
type input "1244"
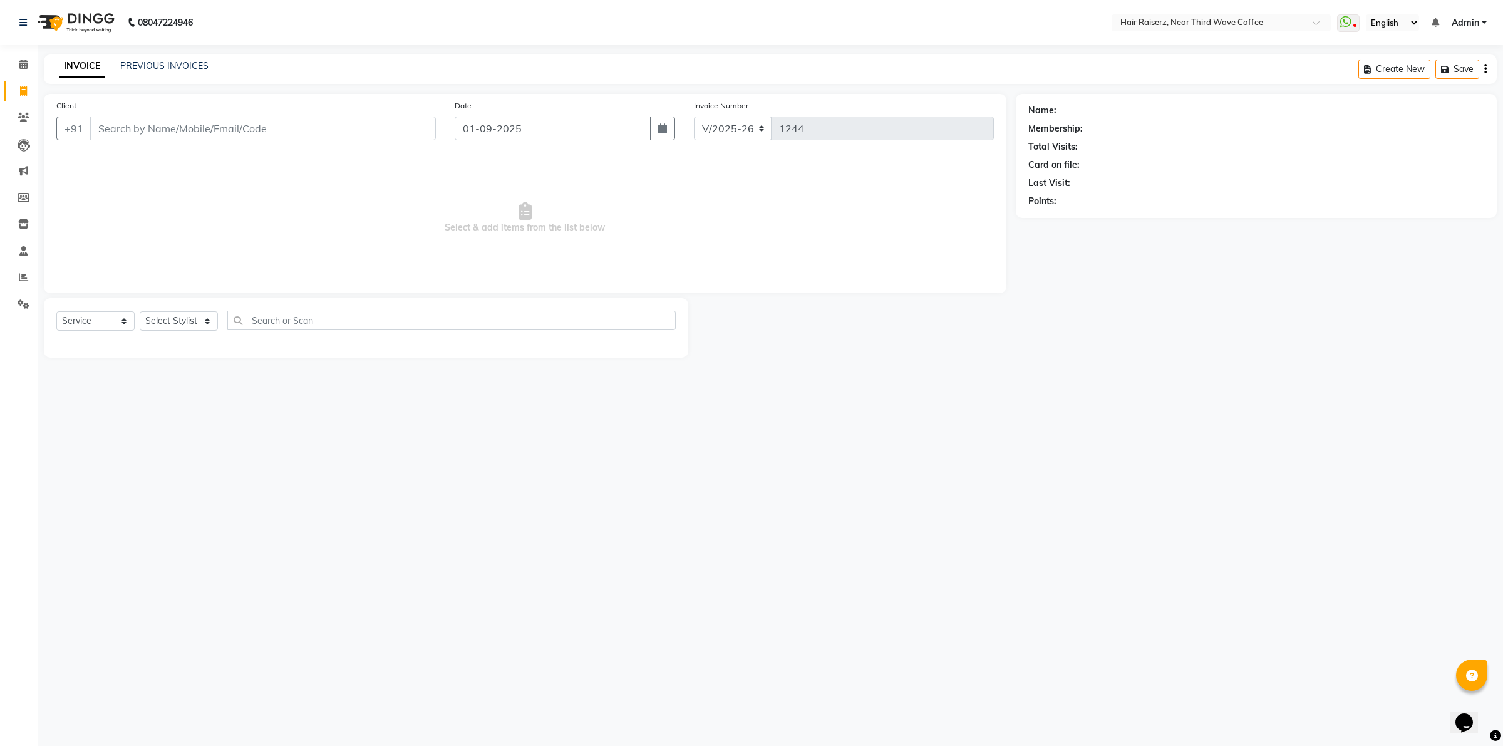
click at [28, 94] on span at bounding box center [24, 92] width 22 height 14
select select "service"
type input "1244"
select select "5183"
